Goal: Task Accomplishment & Management: Manage account settings

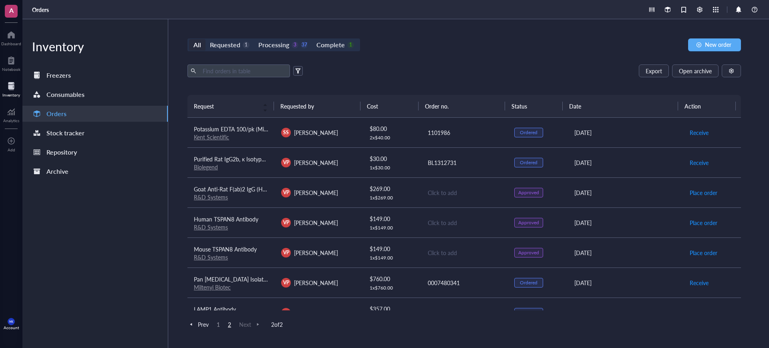
click at [190, 38] on div "All Requested 1 Processing 3 37 Complete 1" at bounding box center [273, 44] width 173 height 13
click at [200, 45] on div "All" at bounding box center [197, 44] width 8 height 11
click at [189, 39] on input "All" at bounding box center [189, 39] width 0 height 0
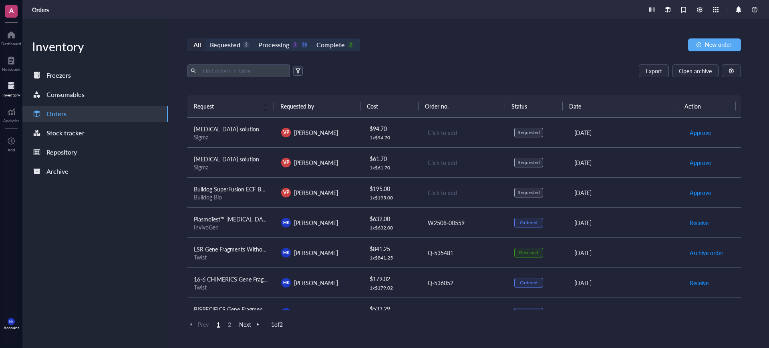
click at [275, 176] on td "VP [PERSON_NAME]" at bounding box center [318, 162] width 87 height 30
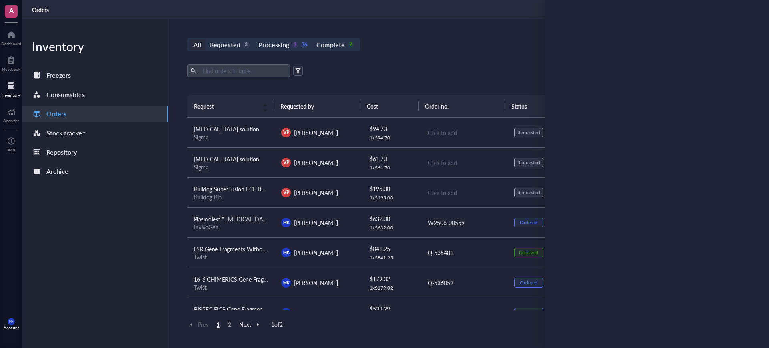
click at [299, 124] on td "VP [PERSON_NAME]" at bounding box center [318, 133] width 87 height 30
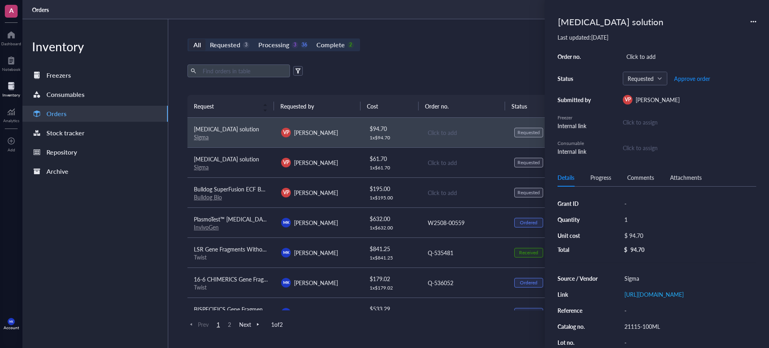
click at [472, 66] on div "Export Open archive" at bounding box center [463, 70] width 553 height 13
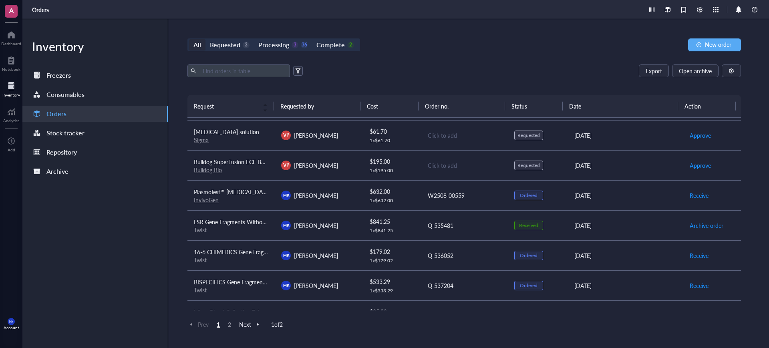
scroll to position [50, 0]
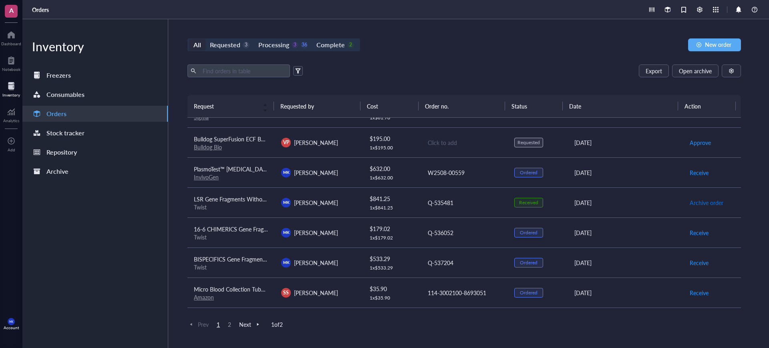
click at [706, 200] on span "Archive order" at bounding box center [706, 202] width 34 height 9
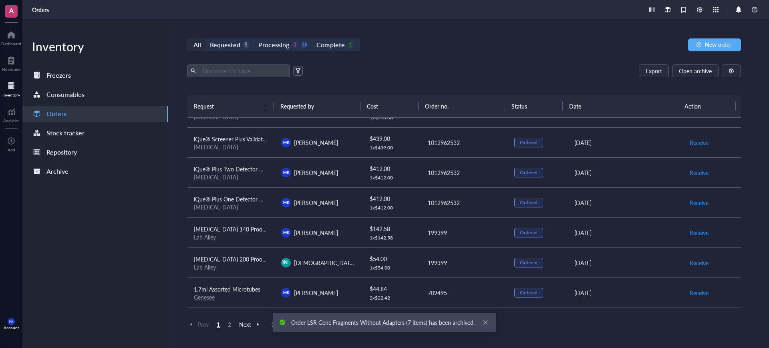
scroll to position [558, 0]
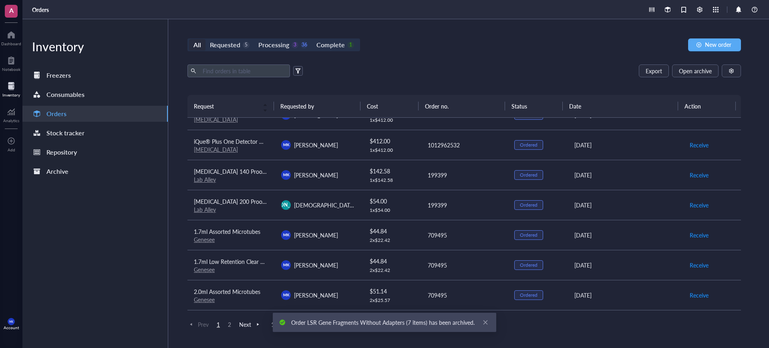
click at [229, 322] on span "2" at bounding box center [230, 324] width 10 height 7
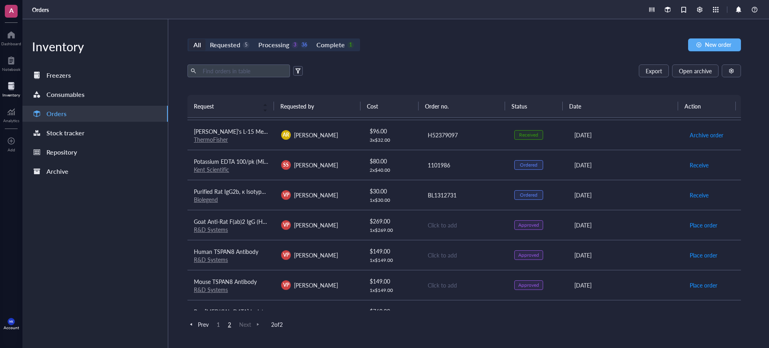
scroll to position [8, 0]
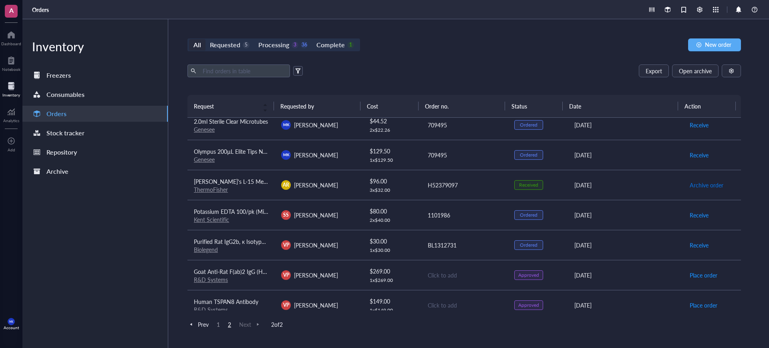
click at [696, 183] on span "Archive order" at bounding box center [706, 185] width 34 height 9
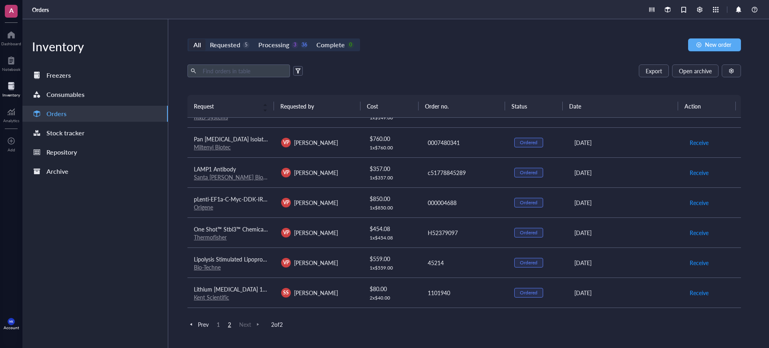
scroll to position [250, 0]
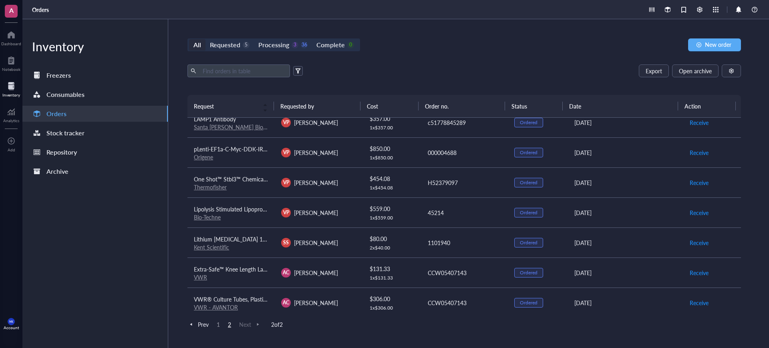
click at [345, 190] on td "VP [PERSON_NAME]" at bounding box center [318, 182] width 87 height 30
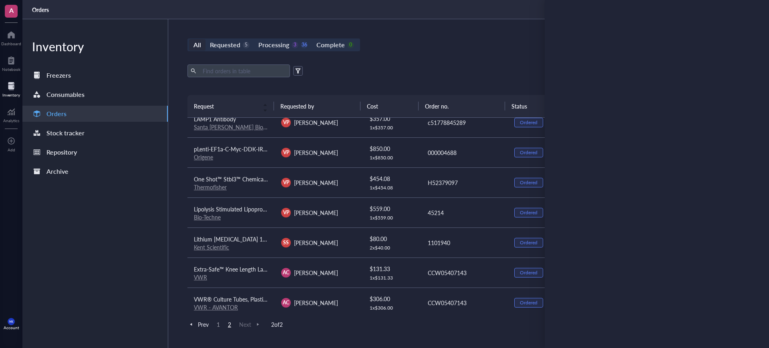
click at [462, 74] on div "Export Open archive" at bounding box center [463, 70] width 553 height 13
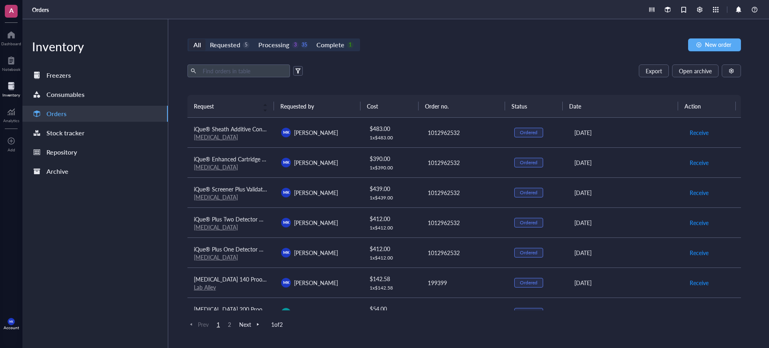
scroll to position [558, 0]
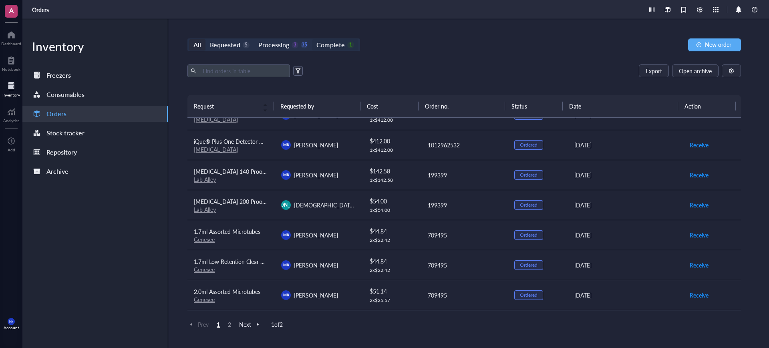
click at [334, 50] on div "Complete" at bounding box center [330, 44] width 28 height 11
click at [312, 39] on input "Complete 1" at bounding box center [312, 39] width 0 height 0
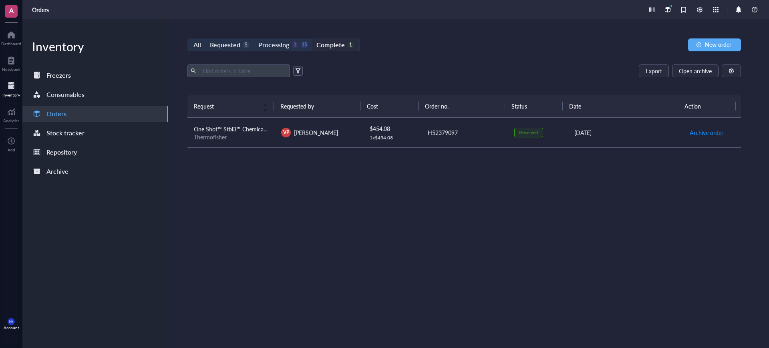
click at [700, 141] on td "Archive order" at bounding box center [712, 133] width 58 height 30
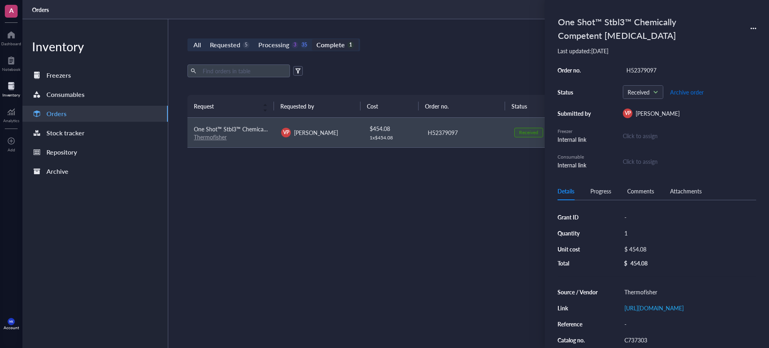
click at [697, 92] on span "Archive order" at bounding box center [687, 92] width 34 height 6
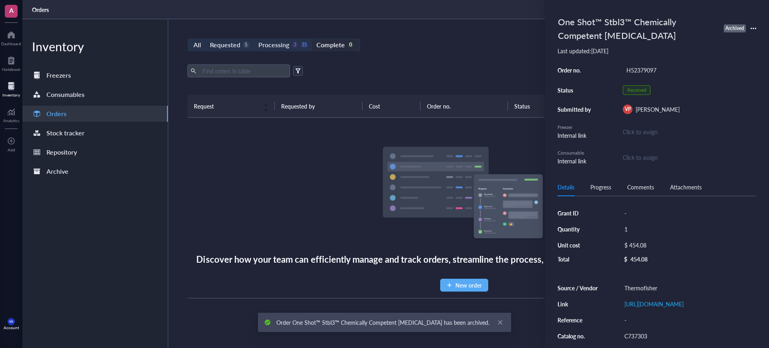
click at [449, 61] on div "All Requested 5 Processing 3 35 Complete 0 New order Export Open archive Reques…" at bounding box center [464, 183] width 592 height 329
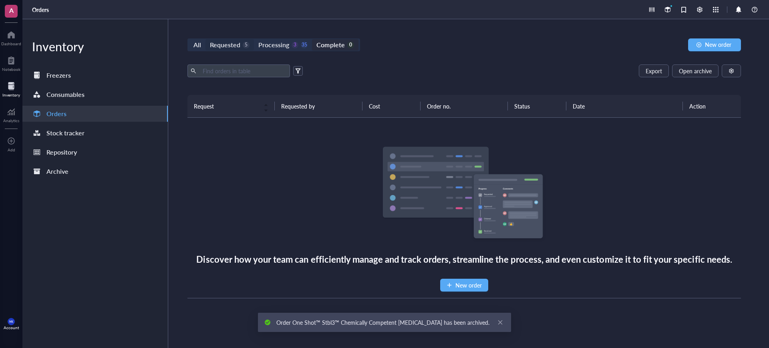
click at [243, 42] on div "5" at bounding box center [246, 45] width 7 height 7
click at [205, 39] on input "Requested 5" at bounding box center [205, 39] width 0 height 0
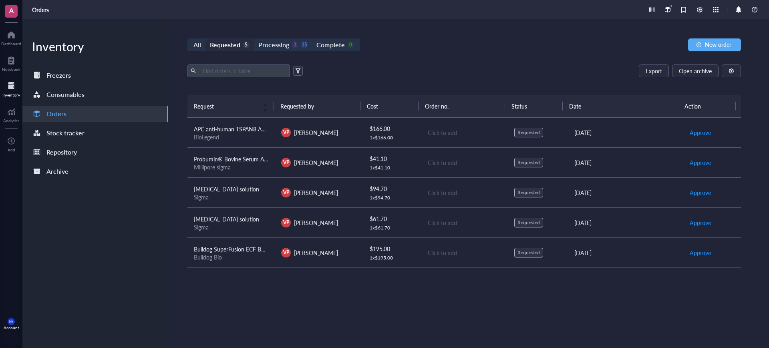
click at [351, 257] on div "VP [PERSON_NAME]" at bounding box center [318, 253] width 74 height 10
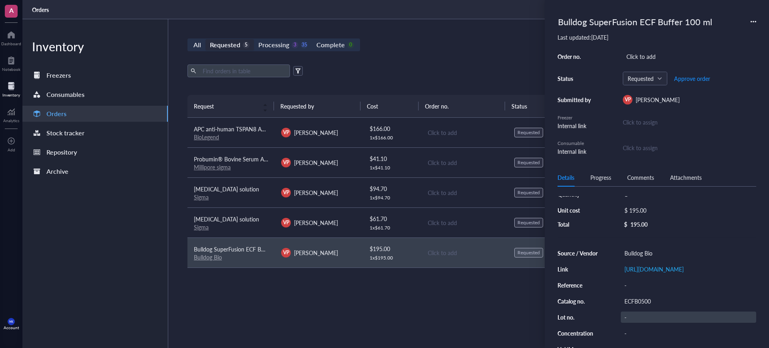
scroll to position [50, 0]
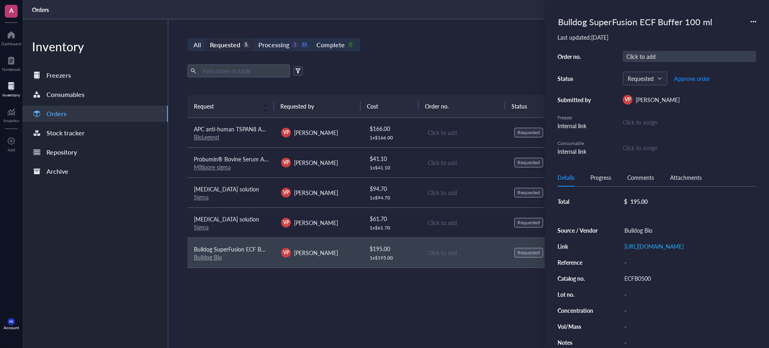
click at [649, 58] on div "Click to add" at bounding box center [689, 56] width 133 height 11
type input "16379"
drag, startPoint x: 729, startPoint y: 69, endPoint x: 722, endPoint y: 70, distance: 7.8
click at [708, 78] on span "Approve order" at bounding box center [692, 78] width 36 height 6
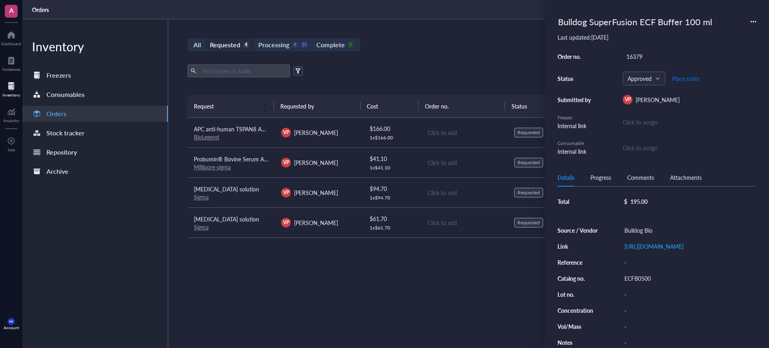
click at [680, 78] on span "Place order" at bounding box center [686, 78] width 28 height 6
click at [438, 62] on div "All Requested 4 Processing 3 36 Complete 0 New order Export Open archive Reques…" at bounding box center [464, 183] width 592 height 329
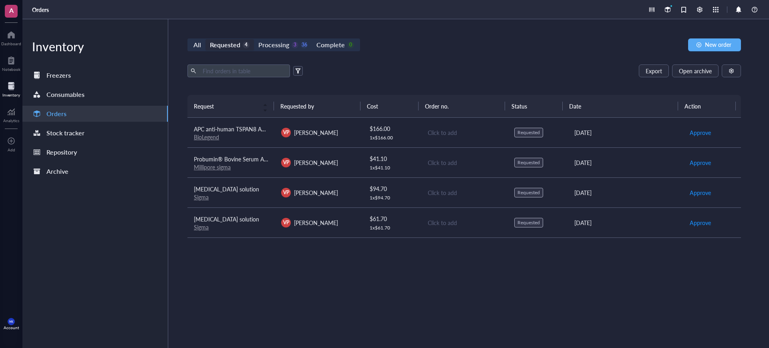
click at [219, 168] on link "Millipore sigma" at bounding box center [212, 167] width 37 height 8
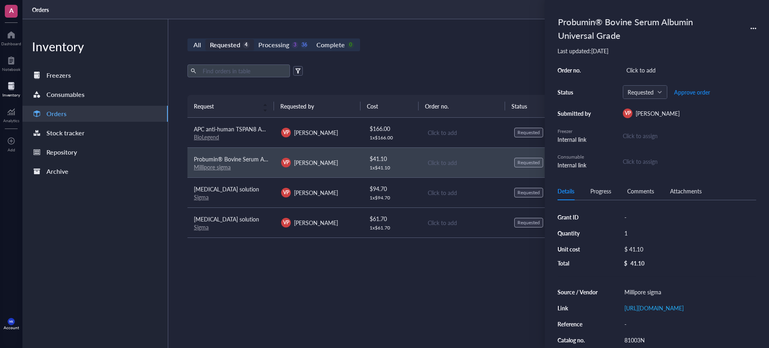
click at [203, 198] on link "Sigma" at bounding box center [201, 197] width 15 height 8
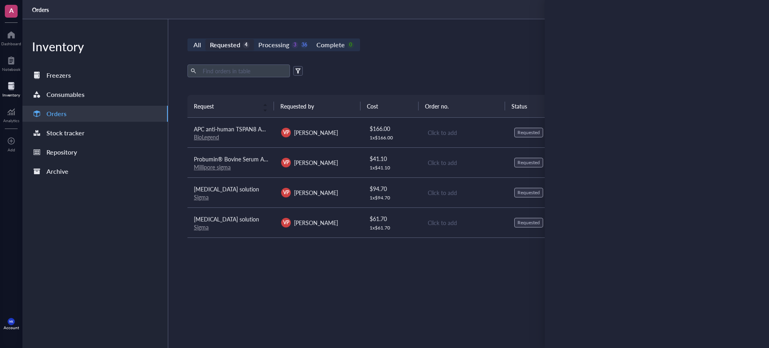
click at [202, 225] on link "Sigma" at bounding box center [201, 227] width 15 height 8
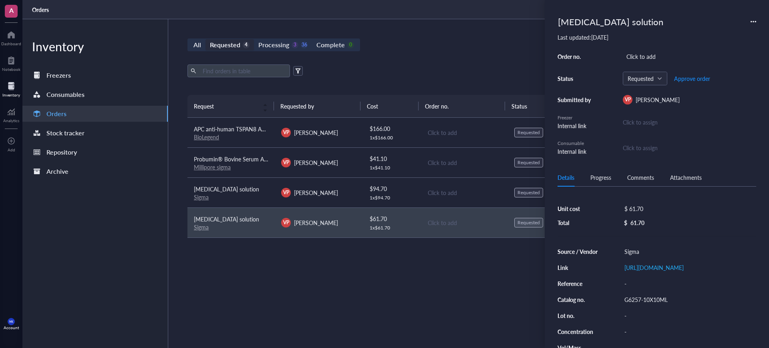
scroll to position [50, 0]
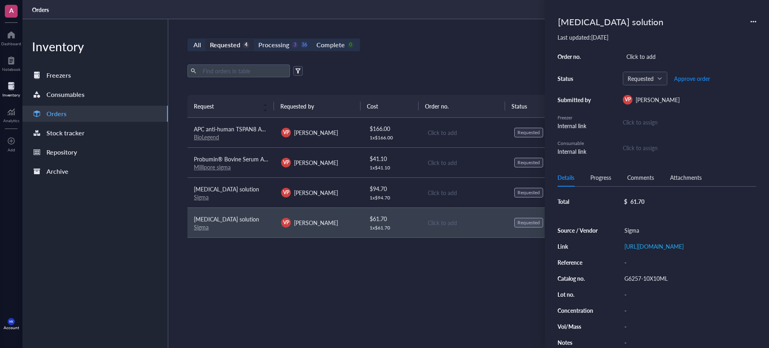
click at [337, 195] on div "VP [PERSON_NAME]" at bounding box center [318, 193] width 74 height 10
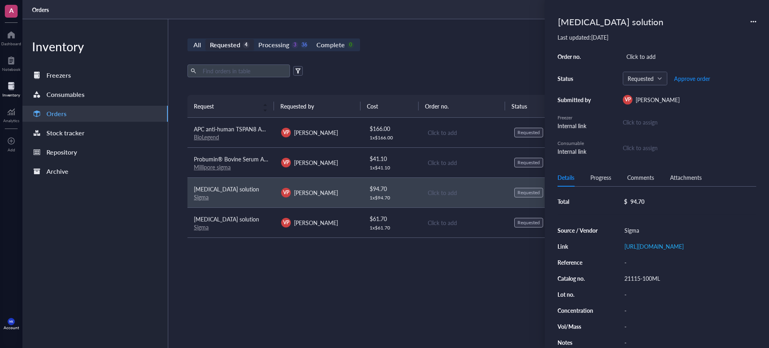
scroll to position [87, 0]
click at [400, 156] on div "$ 41.10" at bounding box center [392, 158] width 45 height 9
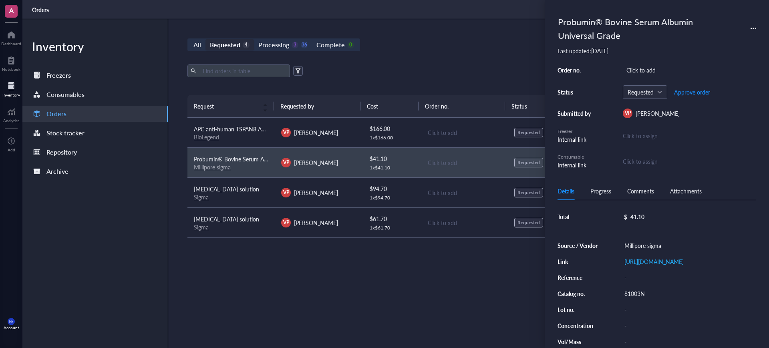
scroll to position [86, 0]
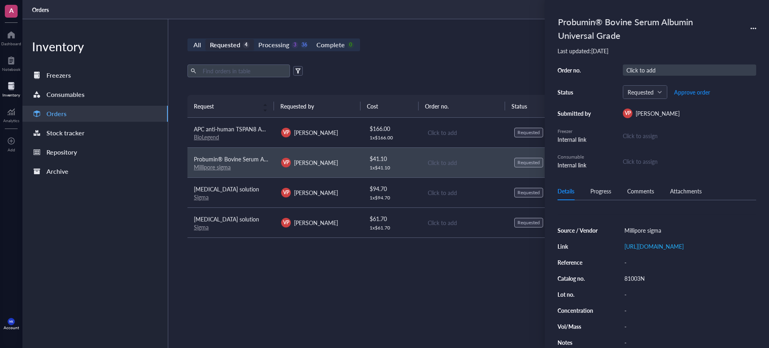
click at [655, 71] on div "Click to add" at bounding box center [689, 69] width 133 height 11
type input "3035908992"
drag, startPoint x: 432, startPoint y: 190, endPoint x: 442, endPoint y: 191, distance: 10.1
click at [433, 191] on div "Click to add" at bounding box center [465, 192] width 74 height 9
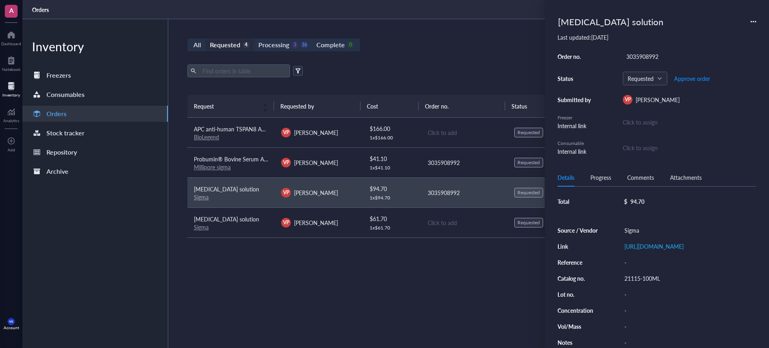
click at [442, 218] on div "Click to add" at bounding box center [465, 222] width 74 height 9
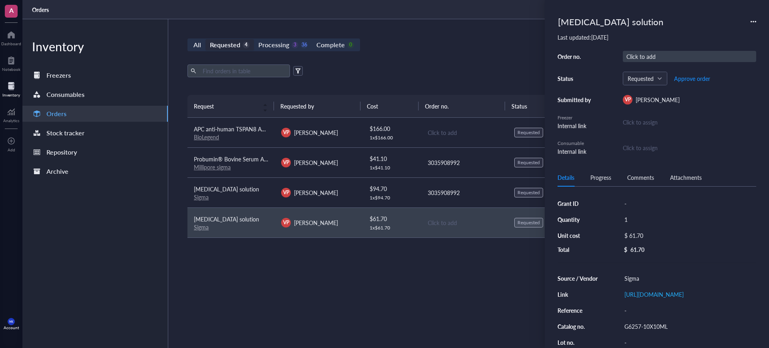
click at [659, 57] on div "Click to add" at bounding box center [689, 56] width 133 height 11
click at [416, 65] on div "Export Open archive" at bounding box center [463, 70] width 553 height 13
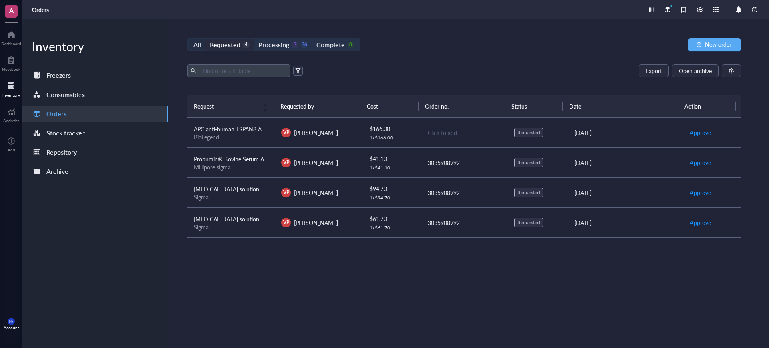
click at [197, 44] on div "All" at bounding box center [197, 44] width 8 height 11
click at [189, 39] on input "All" at bounding box center [189, 39] width 0 height 0
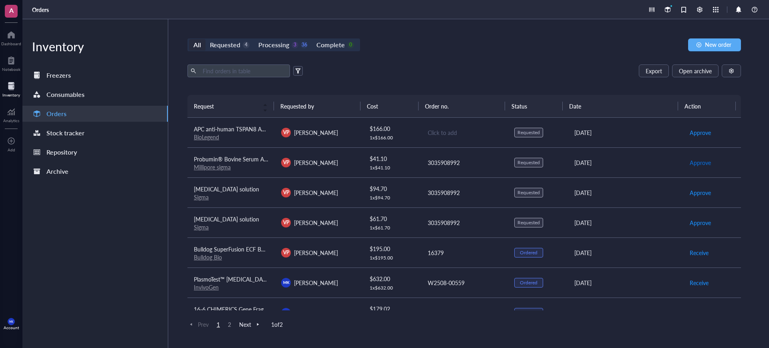
click at [694, 167] on button "Approve" at bounding box center [700, 162] width 22 height 13
click at [691, 191] on span "Approve" at bounding box center [699, 192] width 21 height 9
click at [693, 221] on span "Approve" at bounding box center [699, 222] width 21 height 9
click at [689, 158] on span "Place order" at bounding box center [703, 162] width 28 height 9
click at [689, 188] on span "Place order" at bounding box center [703, 192] width 28 height 9
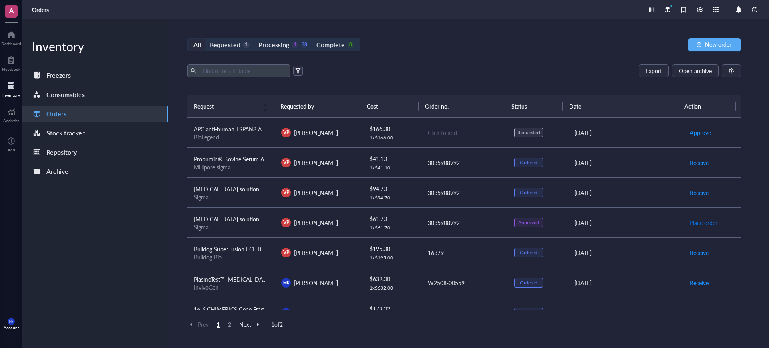
click at [694, 218] on span "Place order" at bounding box center [703, 222] width 28 height 9
click at [398, 138] on div "1 x $ 166.00" at bounding box center [392, 138] width 45 height 6
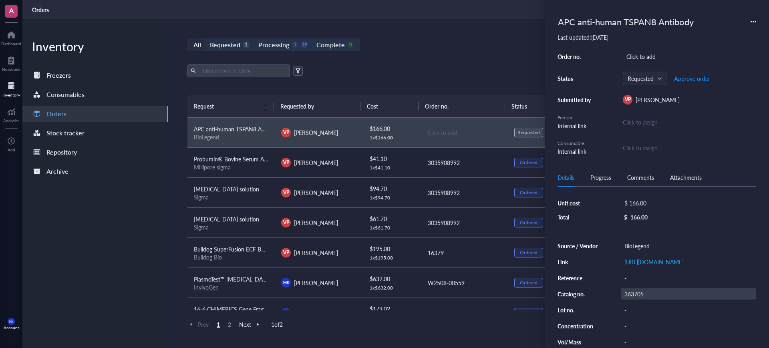
scroll to position [50, 0]
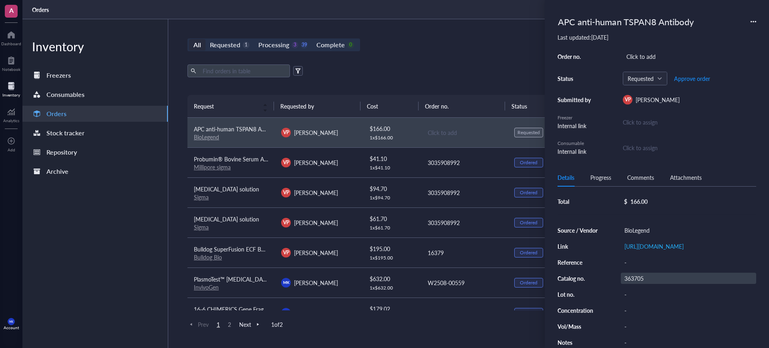
click at [631, 282] on div "363705" at bounding box center [688, 278] width 135 height 11
click at [631, 282] on input "363705" at bounding box center [634, 278] width 26 height 10
click at [282, 46] on div "Processing" at bounding box center [273, 44] width 31 height 11
click at [254, 39] on input "Processing 3 39" at bounding box center [254, 39] width 0 height 0
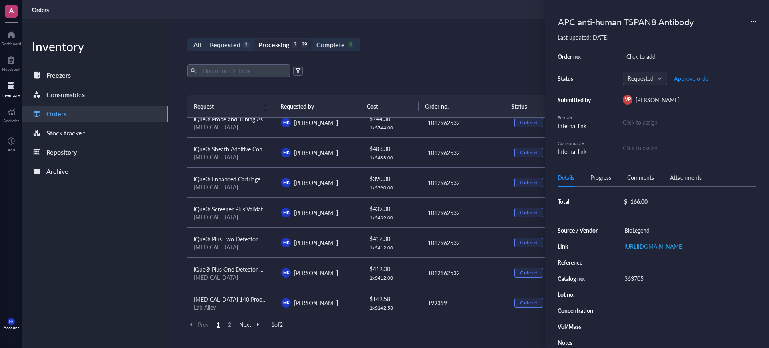
scroll to position [558, 0]
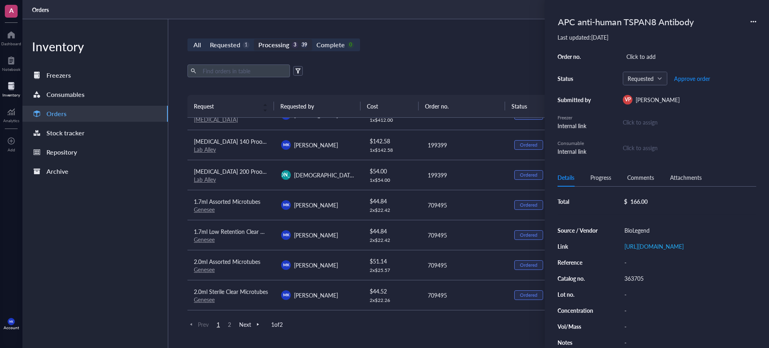
click at [500, 53] on div "All Requested 1 Processing 3 39 Complete 0 New order Export Open archive Reques…" at bounding box center [464, 183] width 592 height 329
click at [232, 323] on span "2" at bounding box center [230, 324] width 10 height 7
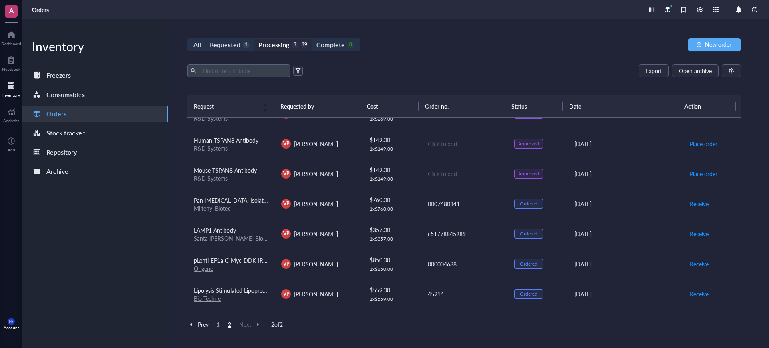
scroll to position [50, 0]
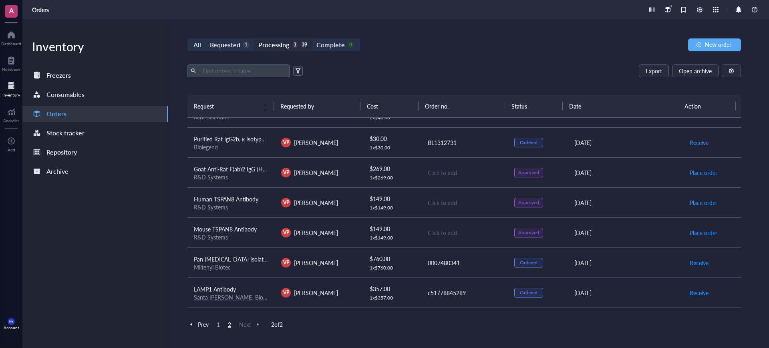
click at [492, 173] on div "Click to add" at bounding box center [465, 172] width 74 height 9
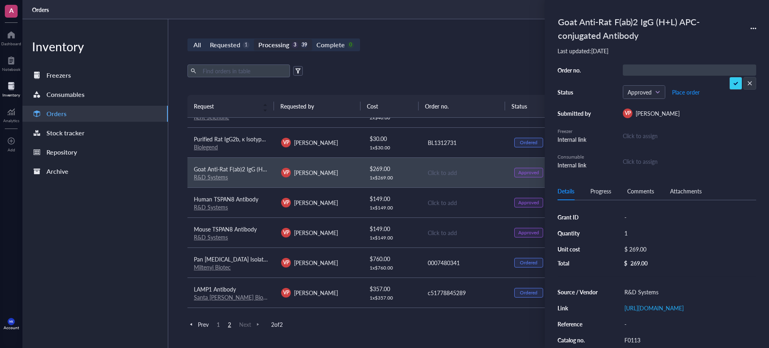
click at [757, 31] on div "Goat Anti-Rat F(ab)2 IgG (H+L) APC-conjugated Antibody Last updated: [DATE] Ord…" at bounding box center [656, 174] width 224 height 348
click at [754, 30] on icon at bounding box center [753, 29] width 6 height 6
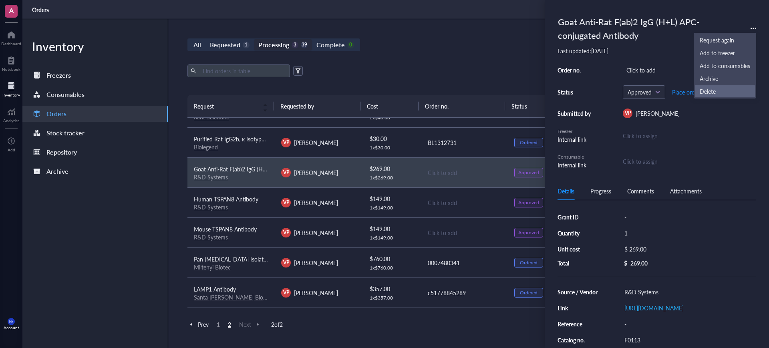
click at [716, 90] on span "Delete" at bounding box center [724, 91] width 50 height 9
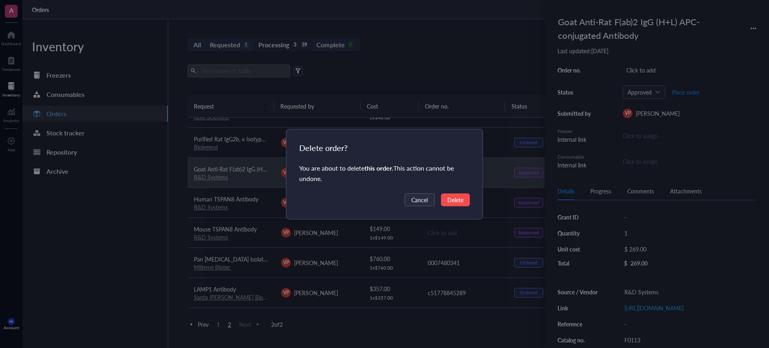
click at [455, 200] on span "Delete" at bounding box center [455, 199] width 16 height 9
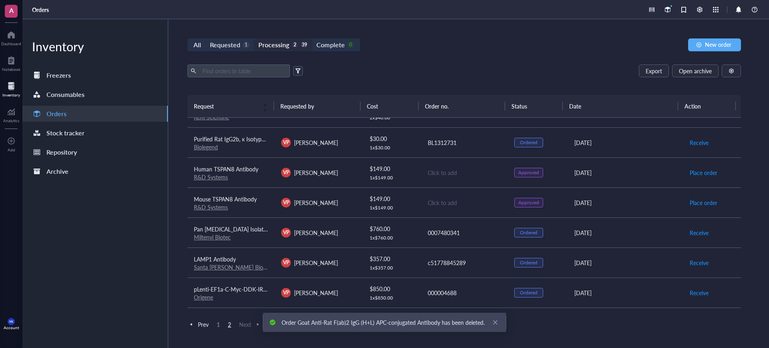
click at [474, 196] on td "Click to add" at bounding box center [463, 202] width 87 height 30
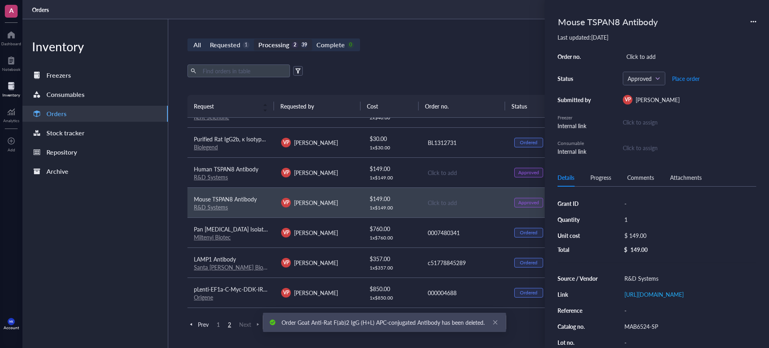
click at [750, 21] on icon at bounding box center [753, 22] width 6 height 6
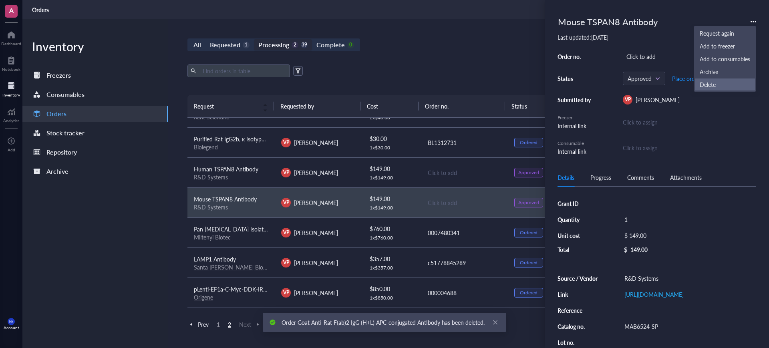
click at [704, 84] on span "Delete" at bounding box center [724, 84] width 50 height 9
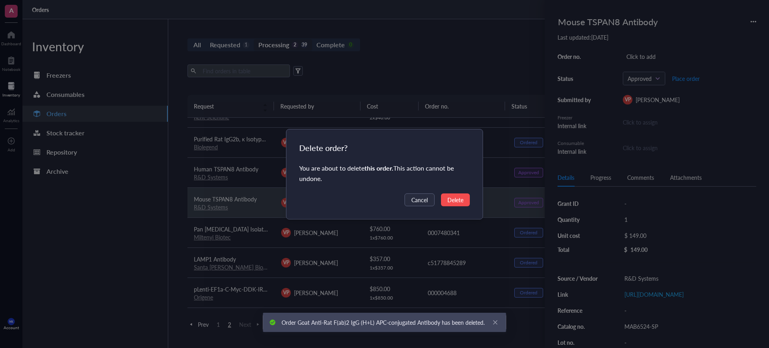
click at [457, 197] on span "Delete" at bounding box center [455, 199] width 16 height 9
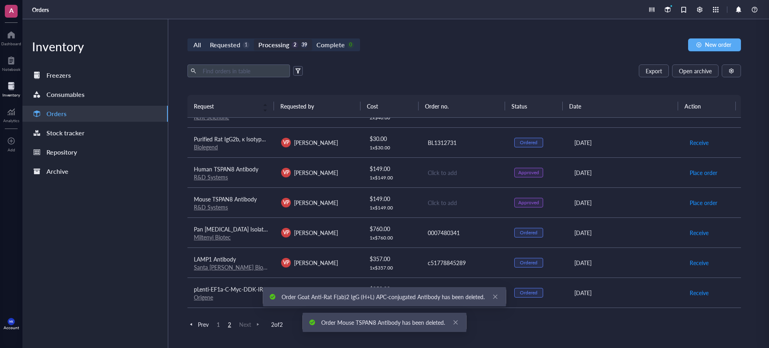
click at [475, 175] on div "Click to add" at bounding box center [465, 172] width 74 height 9
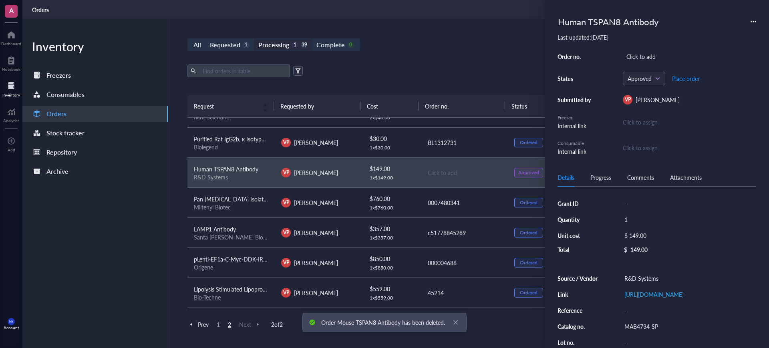
click at [752, 21] on icon at bounding box center [753, 22] width 6 height 6
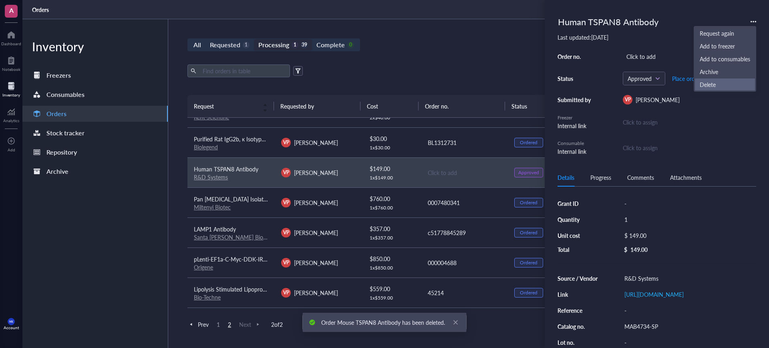
click at [715, 88] on span "Delete" at bounding box center [724, 84] width 50 height 9
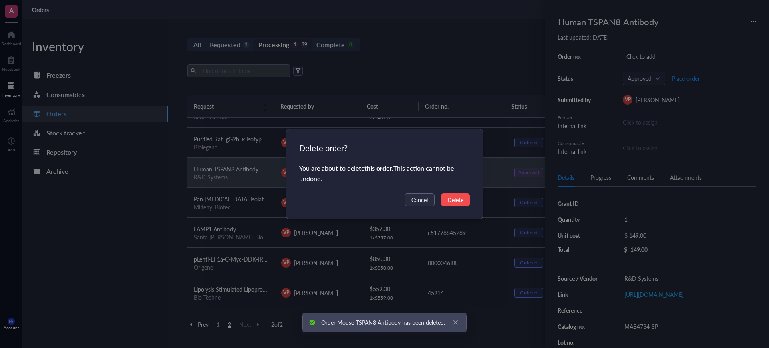
click at [464, 200] on button "Delete" at bounding box center [455, 199] width 29 height 13
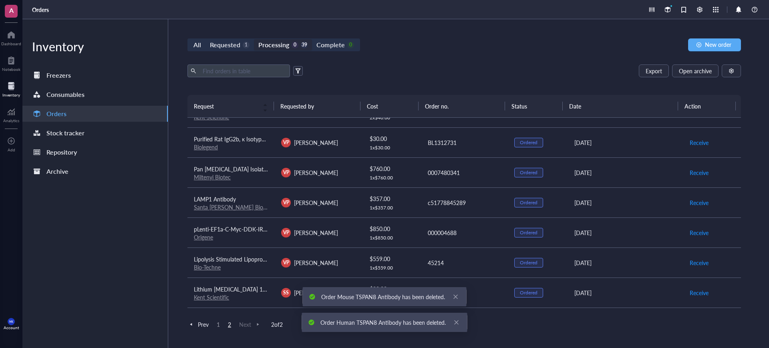
click at [479, 61] on div "All Requested 1 Processing 0 39 Complete 0 New order Export Open archive Reques…" at bounding box center [464, 183] width 592 height 329
click at [229, 49] on div "Requested" at bounding box center [225, 44] width 30 height 11
click at [205, 39] on input "Requested 1" at bounding box center [205, 39] width 0 height 0
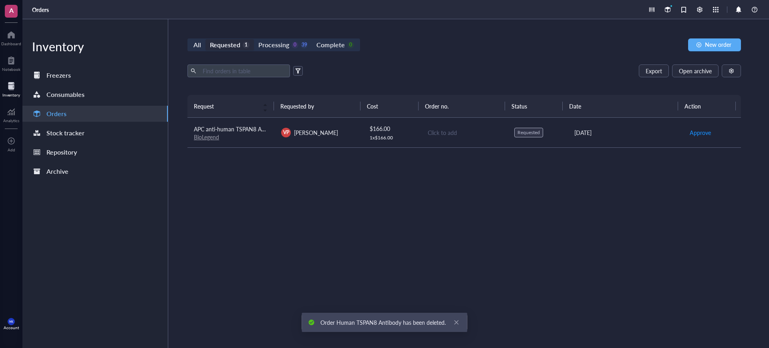
click at [409, 137] on div "1 x $ 166.00" at bounding box center [392, 138] width 45 height 6
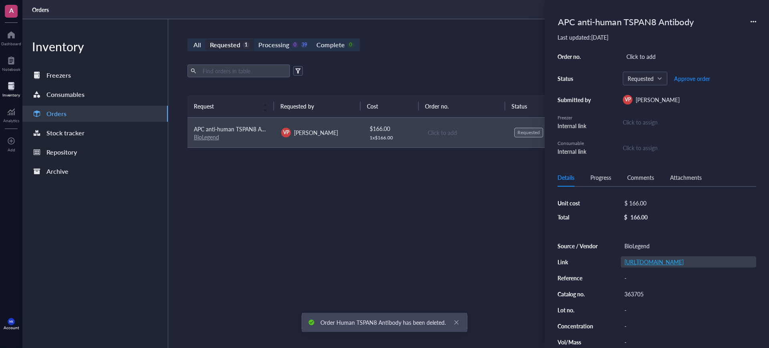
scroll to position [50, 0]
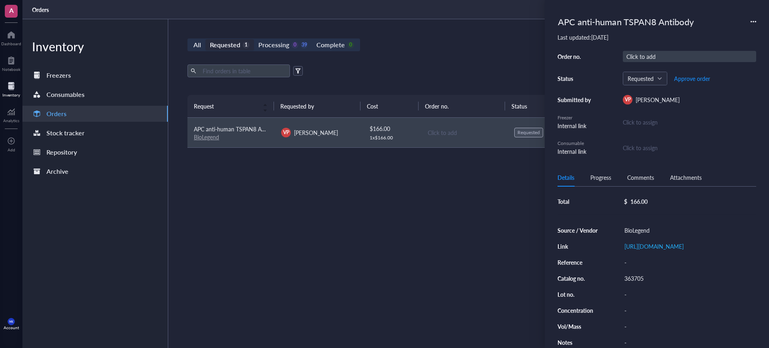
click at [673, 53] on div "Click to add" at bounding box center [689, 56] width 133 height 11
click at [729, 67] on div "Order no. BL1313139 Status Requested Approve order Submitted by VP [PERSON_NAME…" at bounding box center [656, 103] width 199 height 105
click at [697, 81] on span "Approve order" at bounding box center [692, 78] width 36 height 6
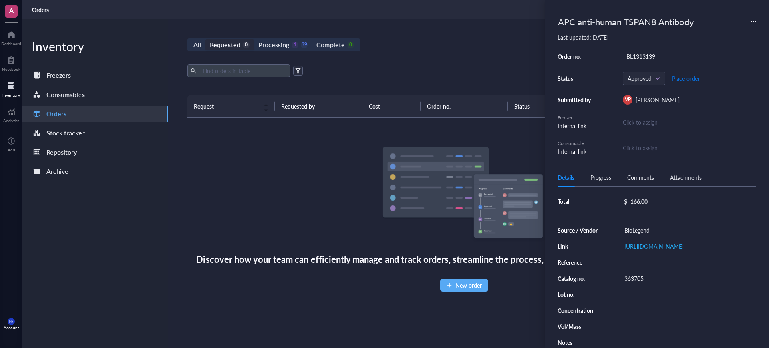
click at [697, 81] on span "Place order" at bounding box center [686, 78] width 28 height 6
click at [435, 88] on div "Export Open archive Requester Requested on Source / Vendor Last updated" at bounding box center [463, 79] width 553 height 30
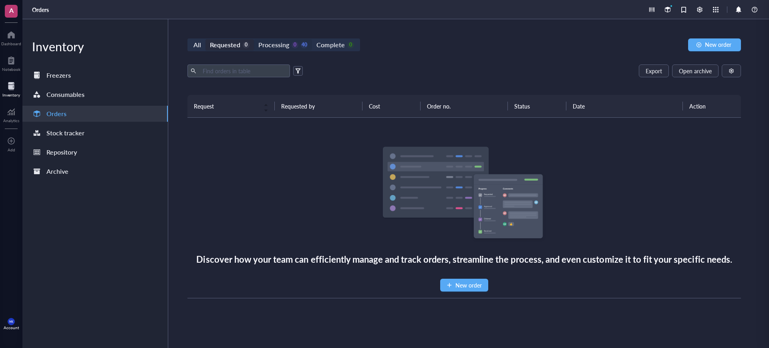
click at [289, 46] on div "Processing 0 40" at bounding box center [282, 44] width 49 height 11
click at [254, 39] on input "Processing 0 40" at bounding box center [254, 39] width 0 height 0
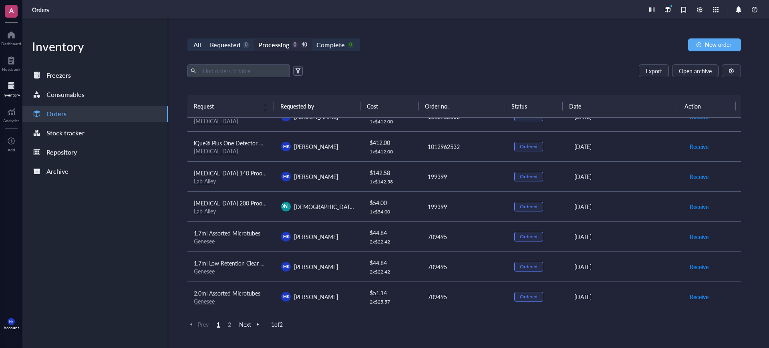
scroll to position [558, 0]
click at [226, 323] on span "2" at bounding box center [230, 324] width 10 height 7
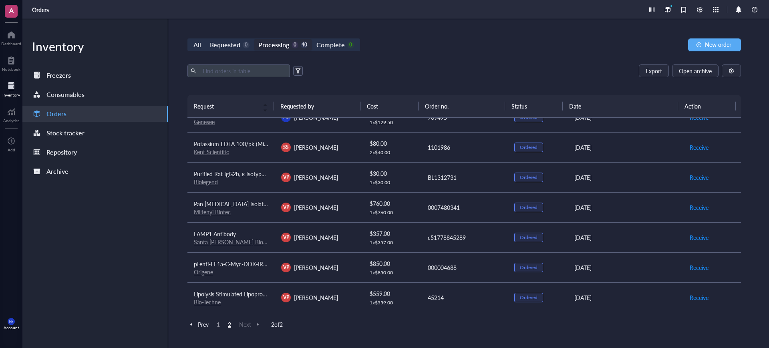
scroll to position [0, 0]
